Goal: Task Accomplishment & Management: Use online tool/utility

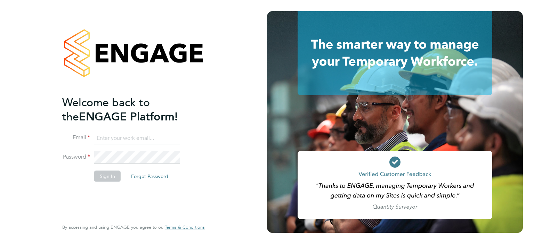
type input "mia@net-temps.co.uk"
click at [108, 177] on button "Sign In" at bounding box center [107, 176] width 26 height 11
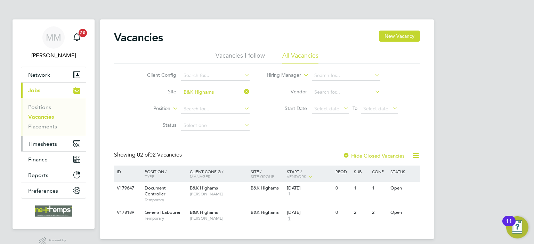
click at [42, 142] on span "Timesheets" at bounding box center [42, 144] width 29 height 7
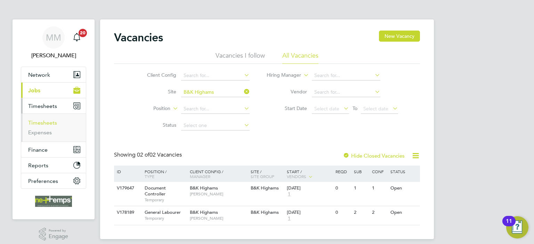
click at [49, 124] on link "Timesheets" at bounding box center [42, 123] width 29 height 7
